Goal: Browse casually: Explore the website without a specific task or goal

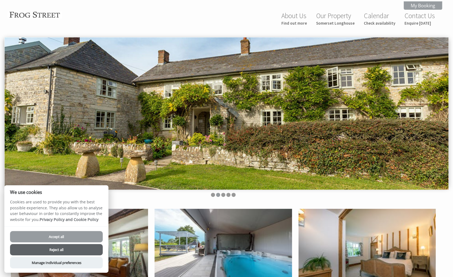
click at [433, 104] on img at bounding box center [226, 113] width 443 height 152
drag, startPoint x: 58, startPoint y: 237, endPoint x: 68, endPoint y: 230, distance: 12.1
click at [58, 220] on button "Accept all" at bounding box center [56, 236] width 93 height 11
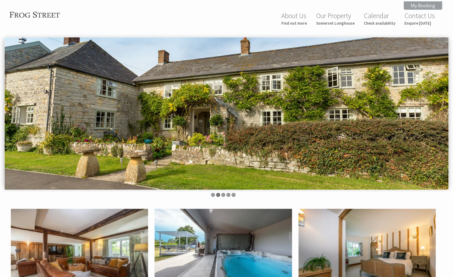
click at [219, 195] on li at bounding box center [218, 195] width 4 height 4
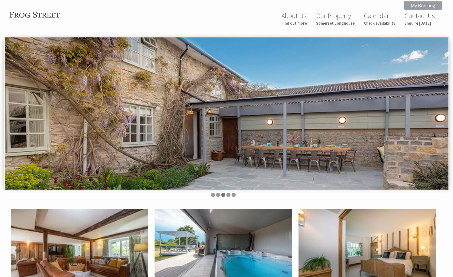
click at [223, 194] on li at bounding box center [223, 195] width 4 height 4
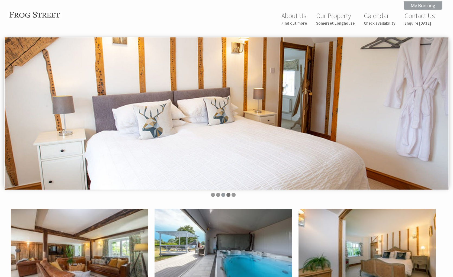
click at [227, 194] on li at bounding box center [228, 195] width 4 height 4
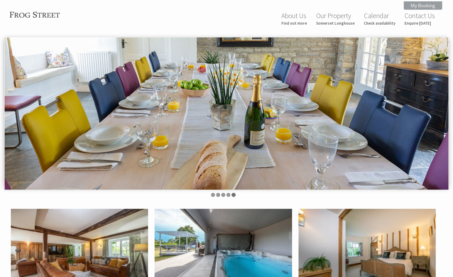
click at [233, 195] on li at bounding box center [233, 195] width 4 height 4
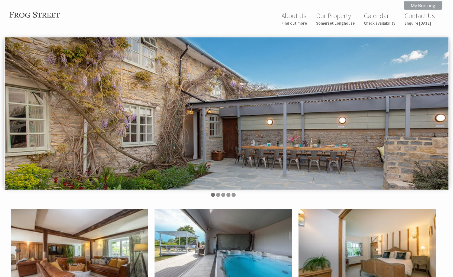
click at [212, 194] on li at bounding box center [213, 195] width 4 height 4
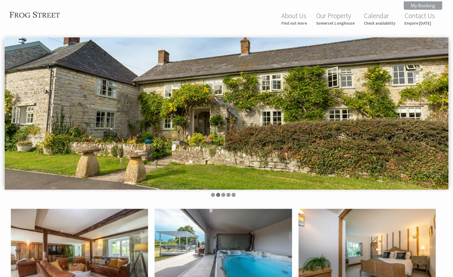
click at [217, 194] on li at bounding box center [218, 195] width 4 height 4
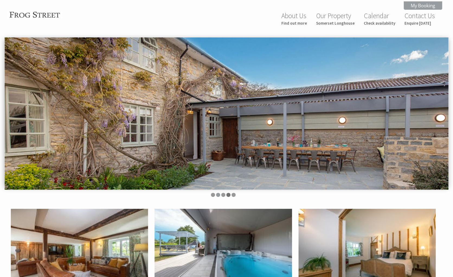
click at [227, 196] on li at bounding box center [228, 195] width 4 height 4
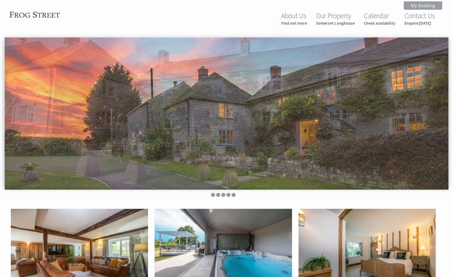
click at [240, 248] on img at bounding box center [222, 255] width 137 height 92
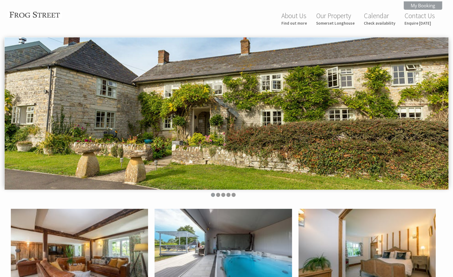
click at [51, 238] on img at bounding box center [79, 255] width 137 height 92
click at [216, 196] on ul at bounding box center [223, 195] width 431 height 5
click at [217, 195] on li at bounding box center [218, 195] width 4 height 4
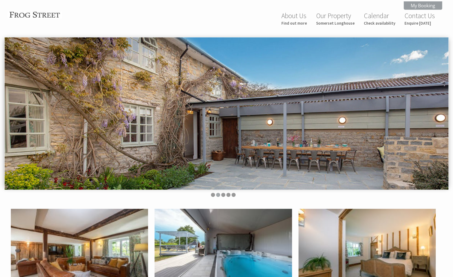
click at [217, 194] on li at bounding box center [218, 195] width 4 height 4
click at [223, 195] on li at bounding box center [223, 195] width 4 height 4
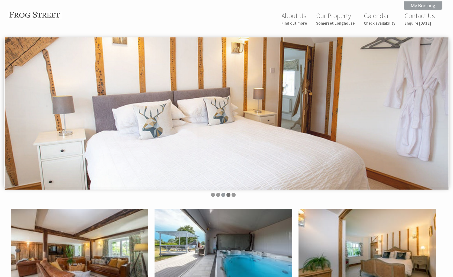
click at [227, 195] on li at bounding box center [228, 195] width 4 height 4
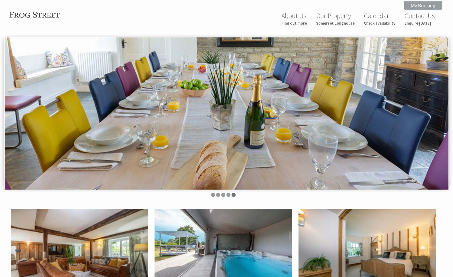
click at [232, 195] on li at bounding box center [233, 195] width 4 height 4
